Goal: Information Seeking & Learning: Learn about a topic

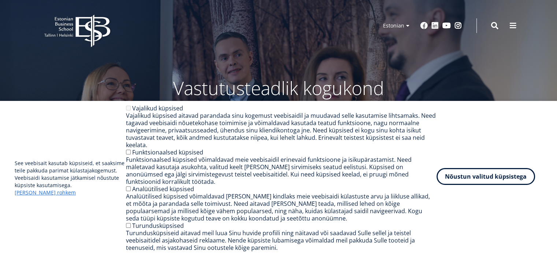
click at [493, 185] on button "Nõustun valitud küpsistega" at bounding box center [486, 176] width 99 height 17
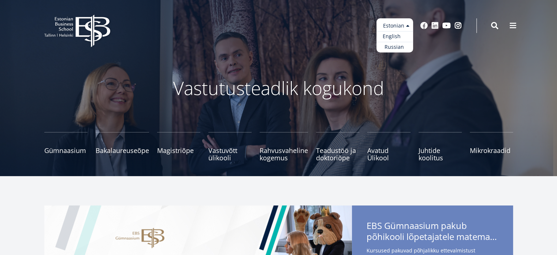
click at [395, 38] on link "English" at bounding box center [394, 36] width 37 height 11
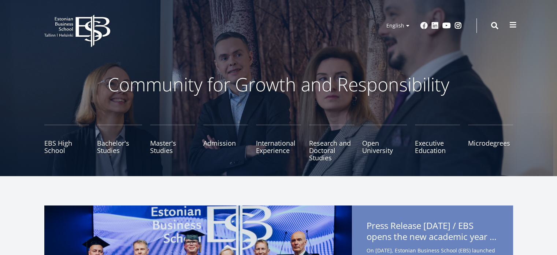
click at [514, 27] on span at bounding box center [512, 24] width 7 height 7
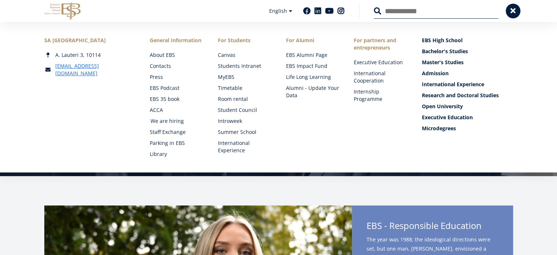
click at [168, 120] on link "We are hiring" at bounding box center [177, 120] width 53 height 7
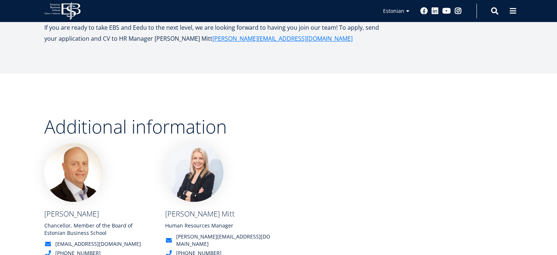
scroll to position [473, 0]
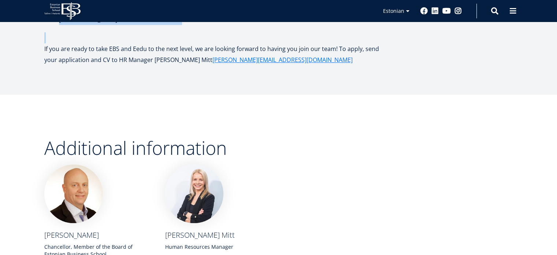
drag, startPoint x: 44, startPoint y: 124, endPoint x: 210, endPoint y: 29, distance: 191.1
copy div "EBS (Estonian Business School) is a place where business education and entrepre…"
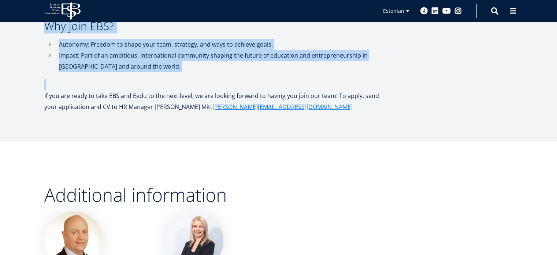
scroll to position [425, 0]
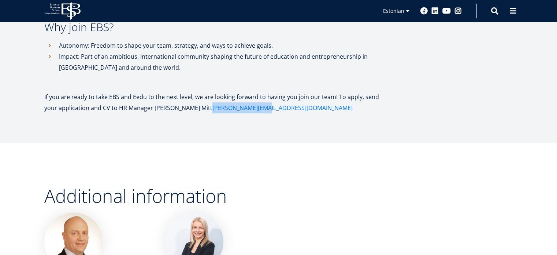
drag, startPoint x: 215, startPoint y: 95, endPoint x: 164, endPoint y: 99, distance: 51.5
click at [164, 99] on p "If you are ready to take EBS and Eedu to the next level, we are looking forward…" at bounding box center [218, 102] width 348 height 22
copy font "alice.mitt@ebs.ee"
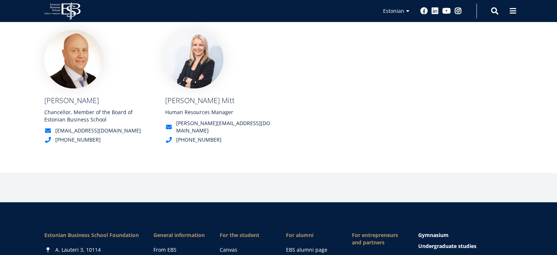
scroll to position [607, 0]
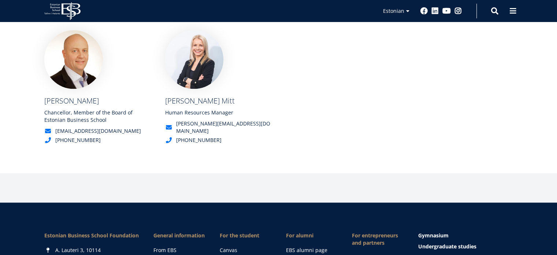
drag, startPoint x: 93, startPoint y: 88, endPoint x: 40, endPoint y: 89, distance: 53.5
click at [40, 89] on div "Mart Habakuk Chancellor, Member of the Board of Estonian Business School mart.h…" at bounding box center [90, 87] width 121 height 114
copy font "Mart Habakuk"
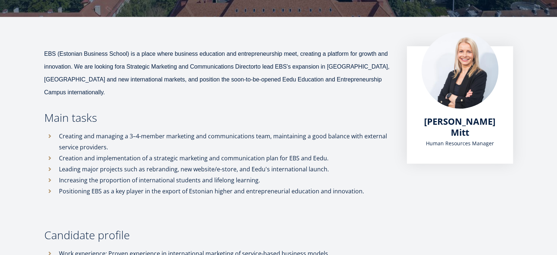
scroll to position [134, 0]
